Goal: Ask a question

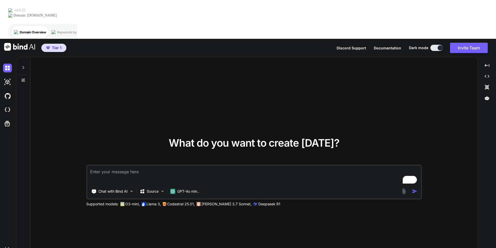
click at [159, 165] on textarea "To enrich screen reader interactions, please activate Accessibility in Grammarl…" at bounding box center [254, 174] width 334 height 19
type textarea "W"
type textarea "Can I Use My Own API Here For Unlimited Chats And Coding ?"
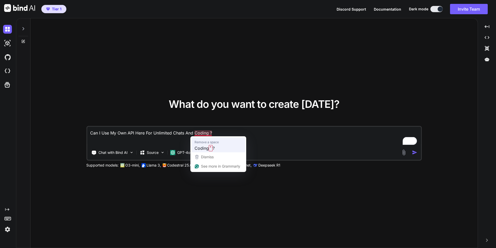
type textarea "x"
type textarea "Can I Use My Own API Here For Unlimited Chats And Coding?"
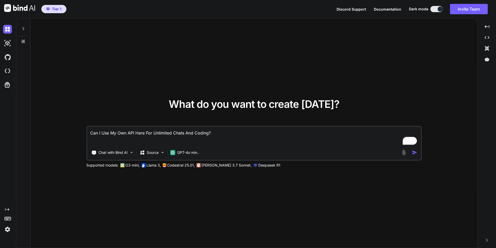
click at [216, 135] on textarea "Can I Use My Own API Here For Unlimited Chats And Coding?" at bounding box center [254, 136] width 334 height 19
click at [220, 134] on textarea "Can I Use My Own API Here For Unlimited Chats And Coding?" at bounding box center [254, 136] width 334 height 19
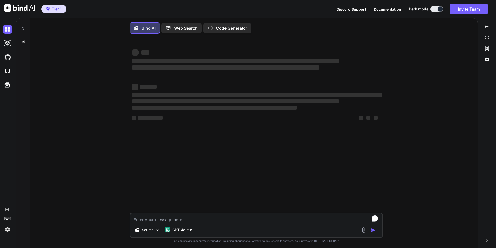
type textarea "x"
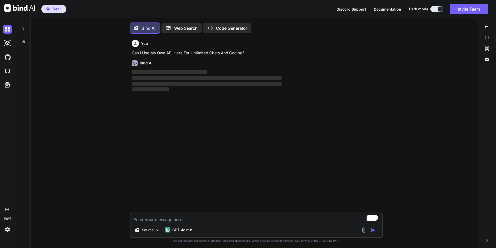
scroll to position [3, 0]
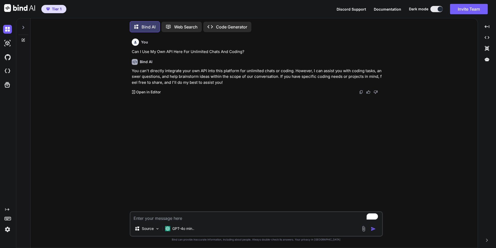
click at [147, 92] on p "Open in Editor" at bounding box center [148, 91] width 25 height 5
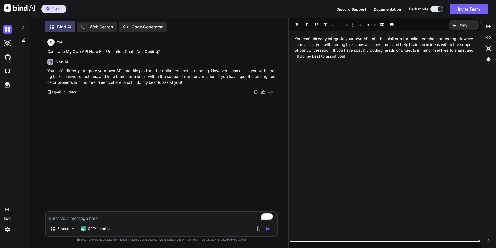
click at [71, 93] on p "Open in Editor" at bounding box center [64, 91] width 25 height 5
click at [70, 93] on p "Open in Editor" at bounding box center [64, 91] width 25 height 5
click at [486, 27] on icon at bounding box center [488, 26] width 5 height 3
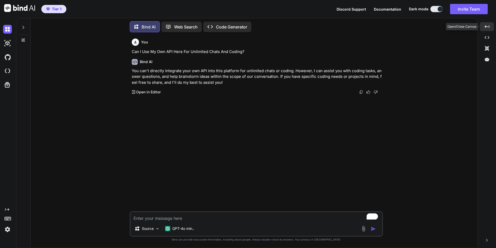
click at [486, 27] on icon "Created with Pixso." at bounding box center [487, 26] width 5 height 5
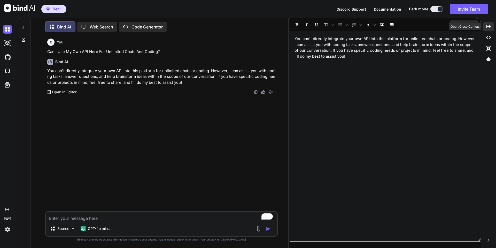
click at [486, 27] on icon at bounding box center [488, 26] width 5 height 3
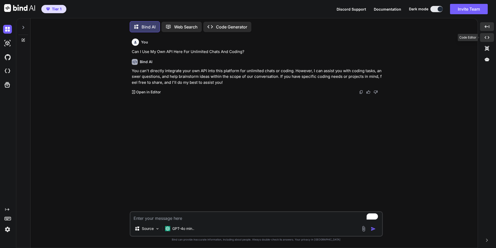
click at [489, 37] on icon at bounding box center [487, 37] width 5 height 3
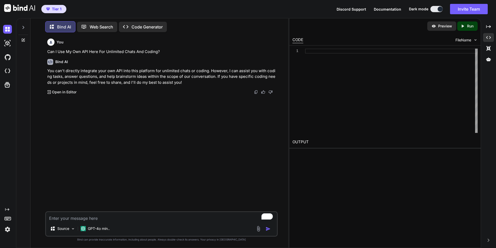
scroll to position [0, 0]
click at [317, 50] on div at bounding box center [391, 91] width 173 height 84
click at [488, 36] on icon "Created with Pixso." at bounding box center [488, 37] width 5 height 5
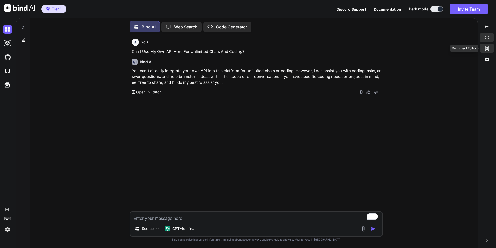
click at [486, 50] on icon "Created with Pixso." at bounding box center [487, 48] width 5 height 5
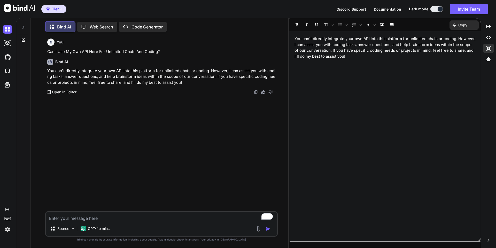
click at [387, 51] on p "You can't directly integrate your own API into this platform for unlimited chat…" at bounding box center [385, 47] width 181 height 23
click at [368, 53] on p "You can't directly integrate your own API into this platform for unlimited chat…" at bounding box center [385, 47] width 181 height 23
click at [485, 46] on div "Created with Pixso." at bounding box center [488, 48] width 11 height 9
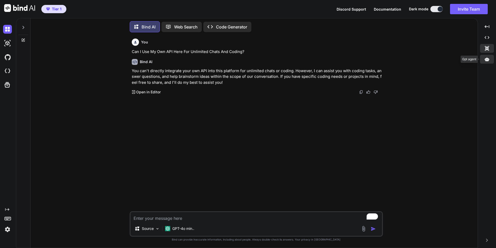
click at [486, 61] on icon at bounding box center [487, 59] width 5 height 5
